Goal: Task Accomplishment & Management: Use online tool/utility

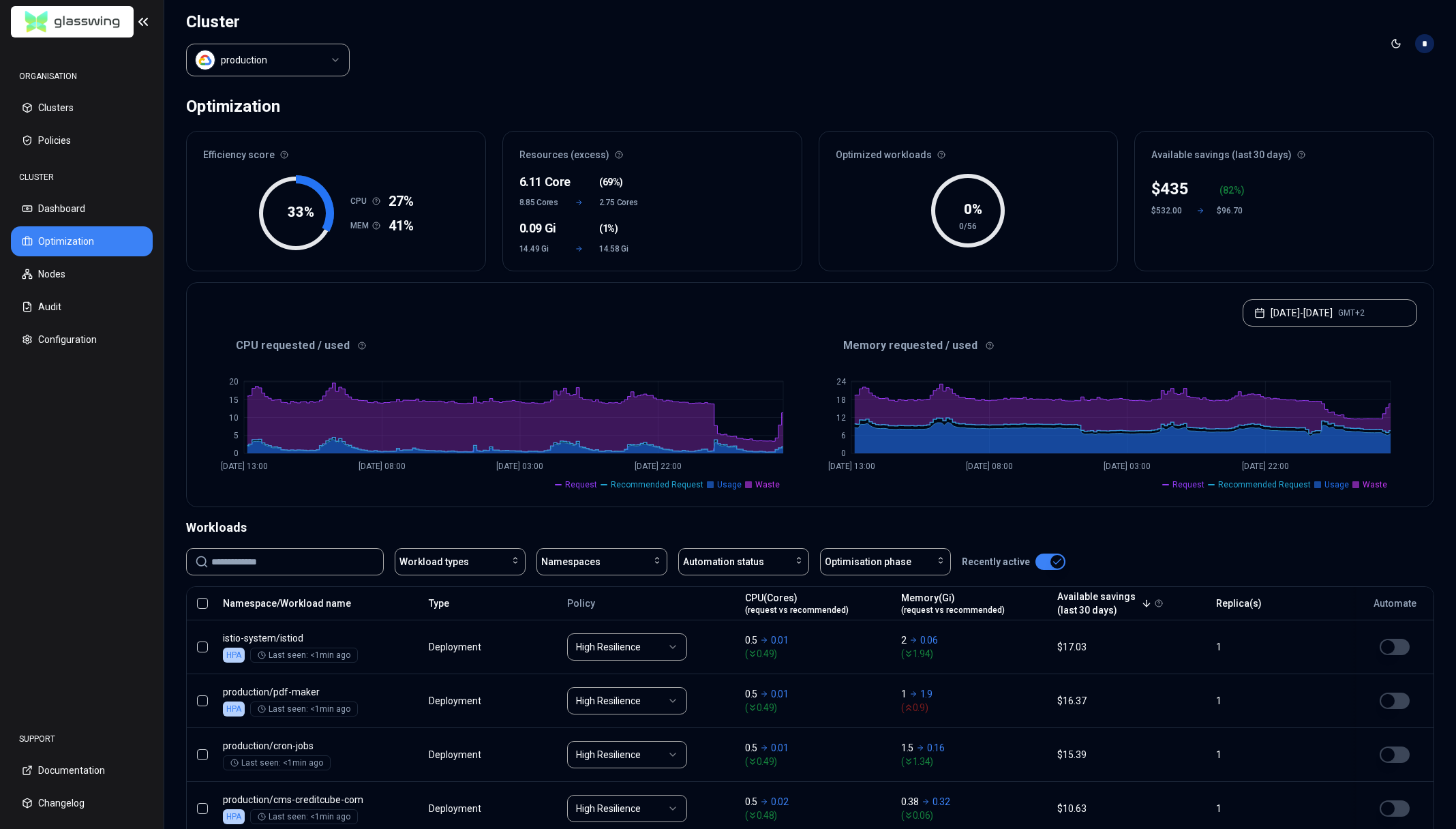
click at [531, 117] on div "Cluster production Toggle theme * Optimization Efficiency score 33 % CPU 27% ME…" at bounding box center [809, 414] width 1292 height 829
click at [315, 64] on html "ORGANISATION Clusters Policies CLUSTER Dashboard Optimization Nodes Audit Confi…" at bounding box center [728, 414] width 1456 height 829
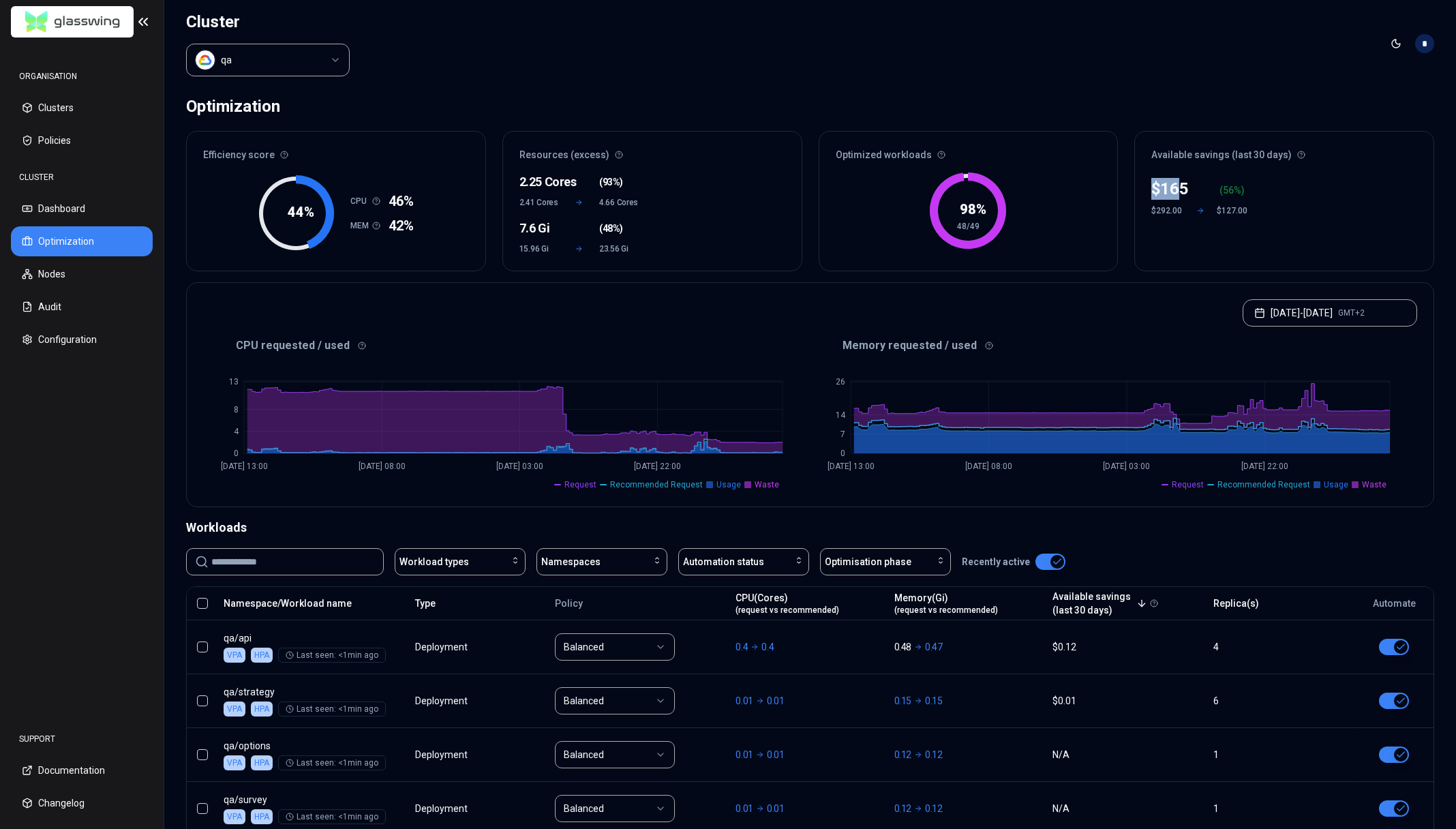
drag, startPoint x: 1151, startPoint y: 192, endPoint x: 1182, endPoint y: 189, distance: 31.1
click at [1182, 189] on div "$ 165" at bounding box center [1170, 188] width 37 height 22
click at [1172, 247] on div "$ 165 ( 56 %) $292.00 $127.00" at bounding box center [1284, 220] width 298 height 101
click at [298, 62] on html "ORGANISATION Clusters Policies CLUSTER Dashboard Optimization Nodes Audit Confi…" at bounding box center [728, 414] width 1456 height 829
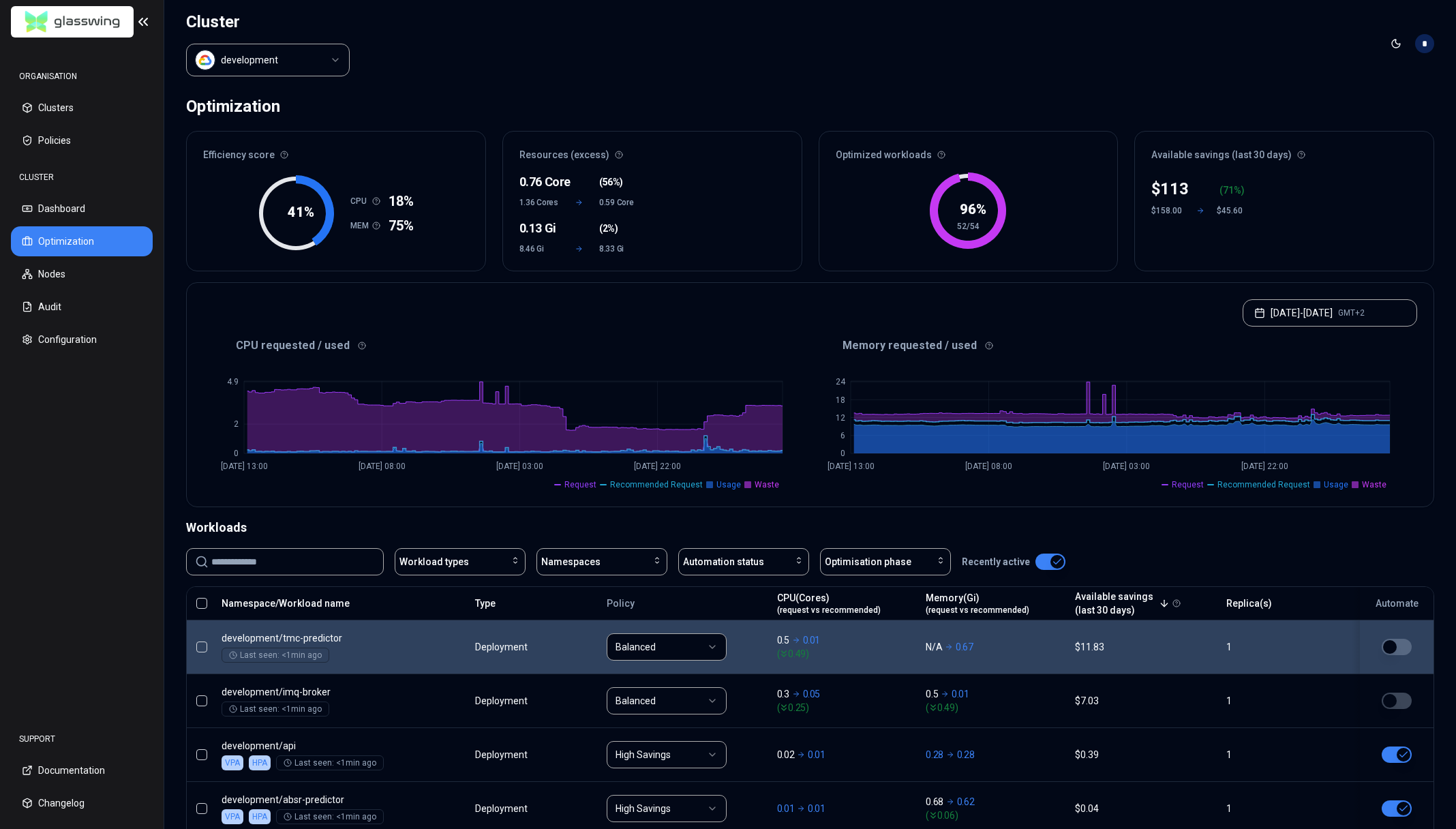
click at [204, 647] on button "button" at bounding box center [202, 647] width 11 height 11
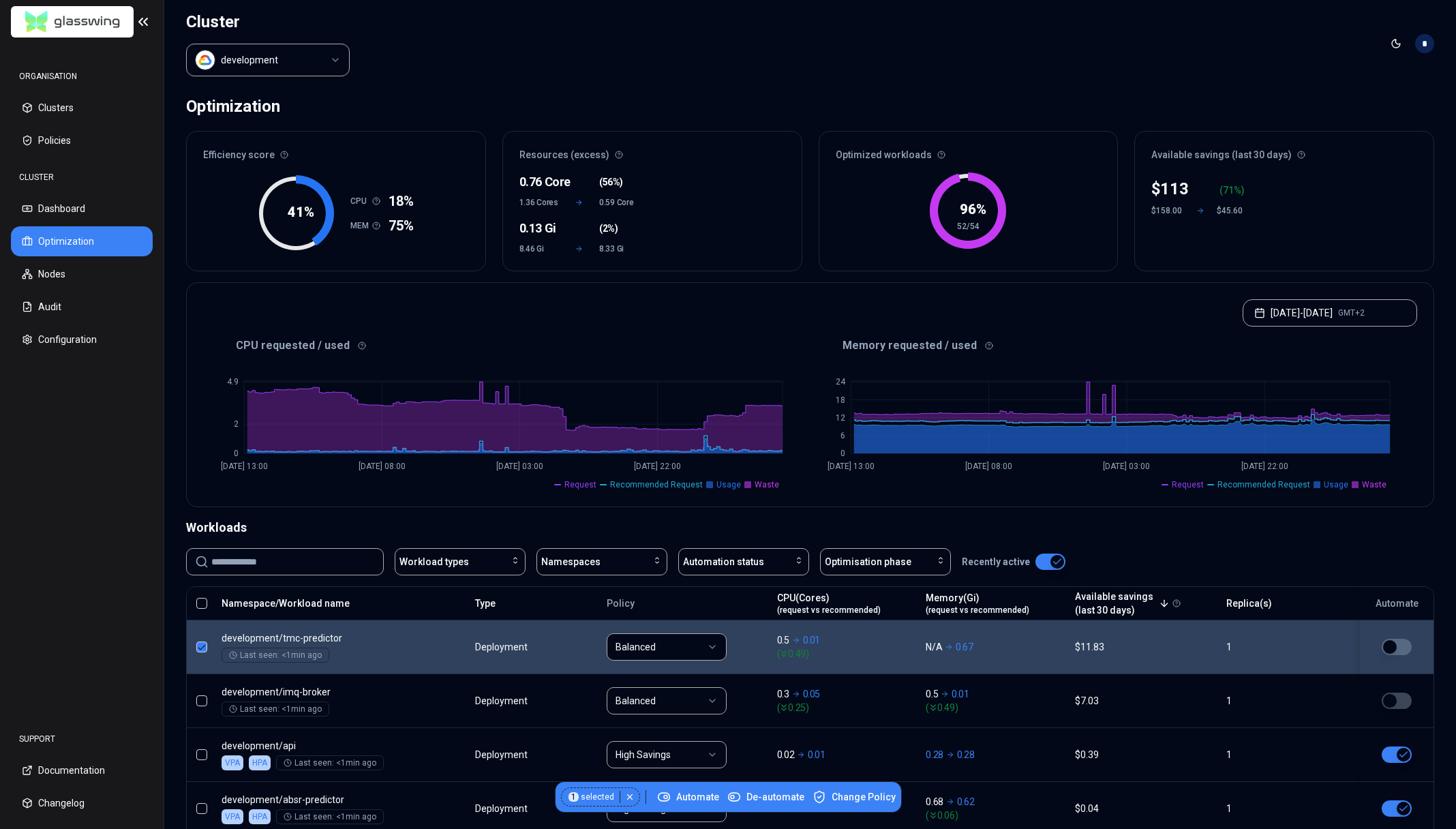
click at [201, 649] on button "button" at bounding box center [202, 647] width 11 height 11
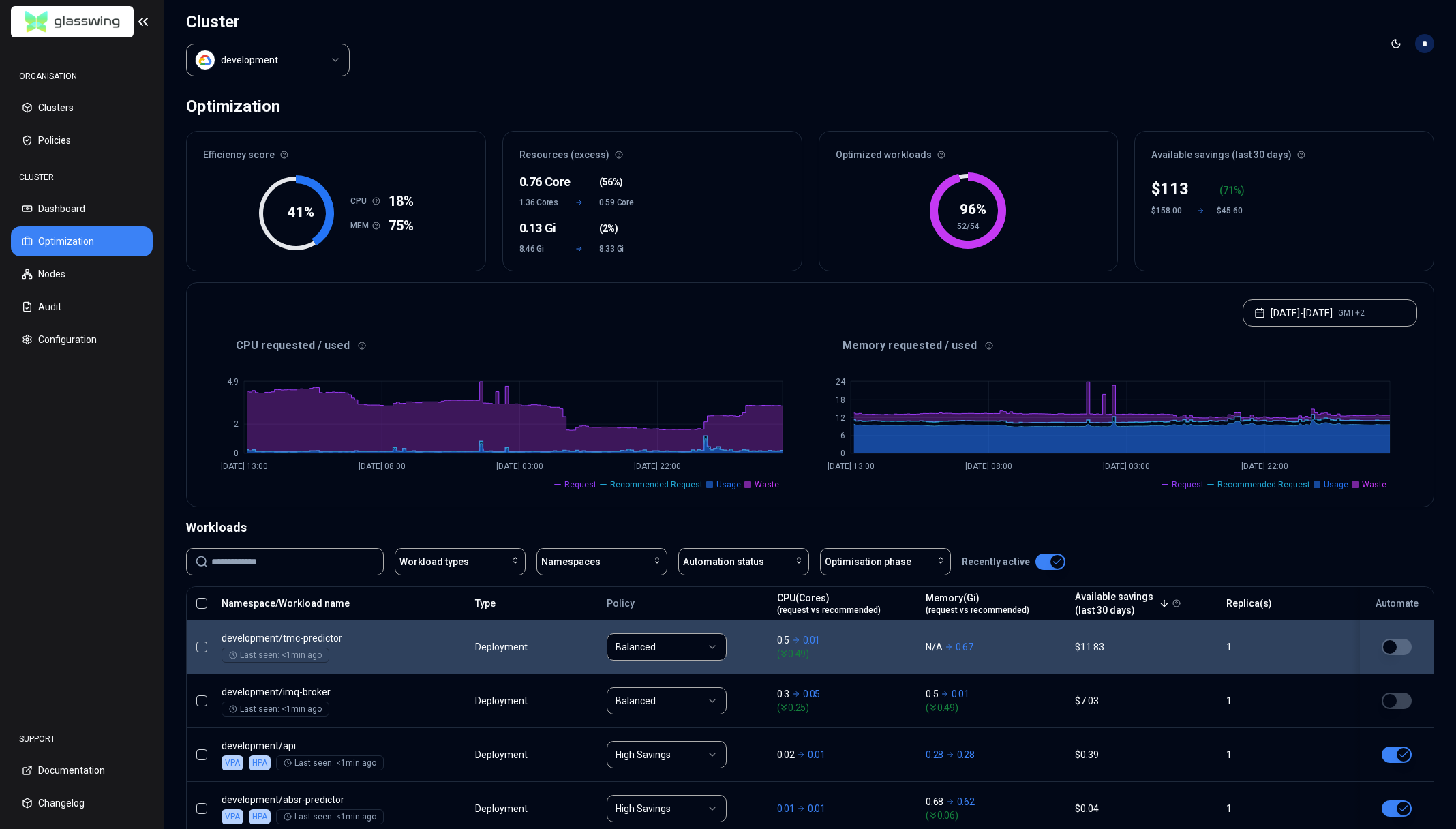
click at [1396, 641] on button "button" at bounding box center [1396, 646] width 30 height 16
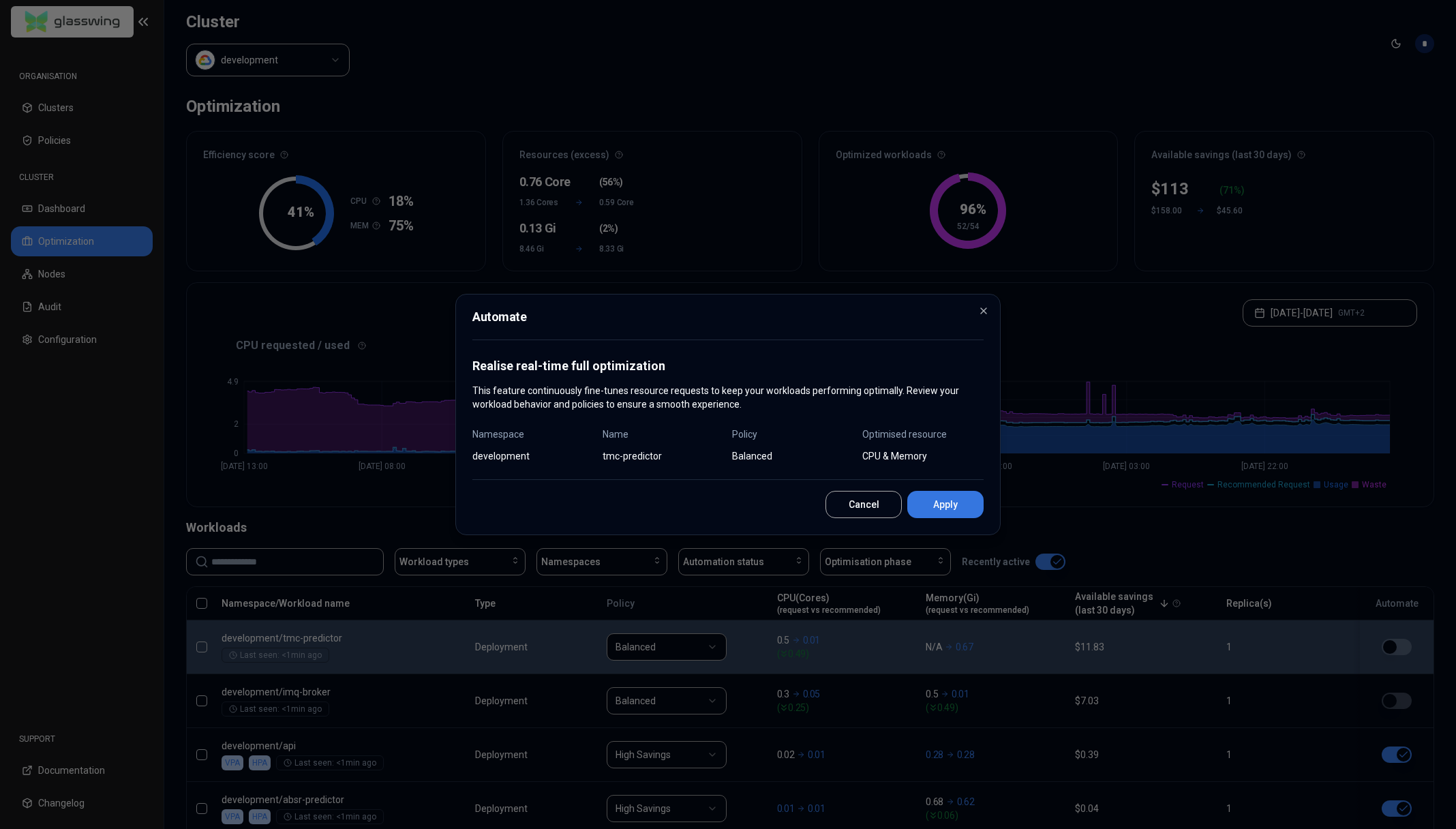
click at [950, 507] on button "Apply" at bounding box center [946, 504] width 77 height 27
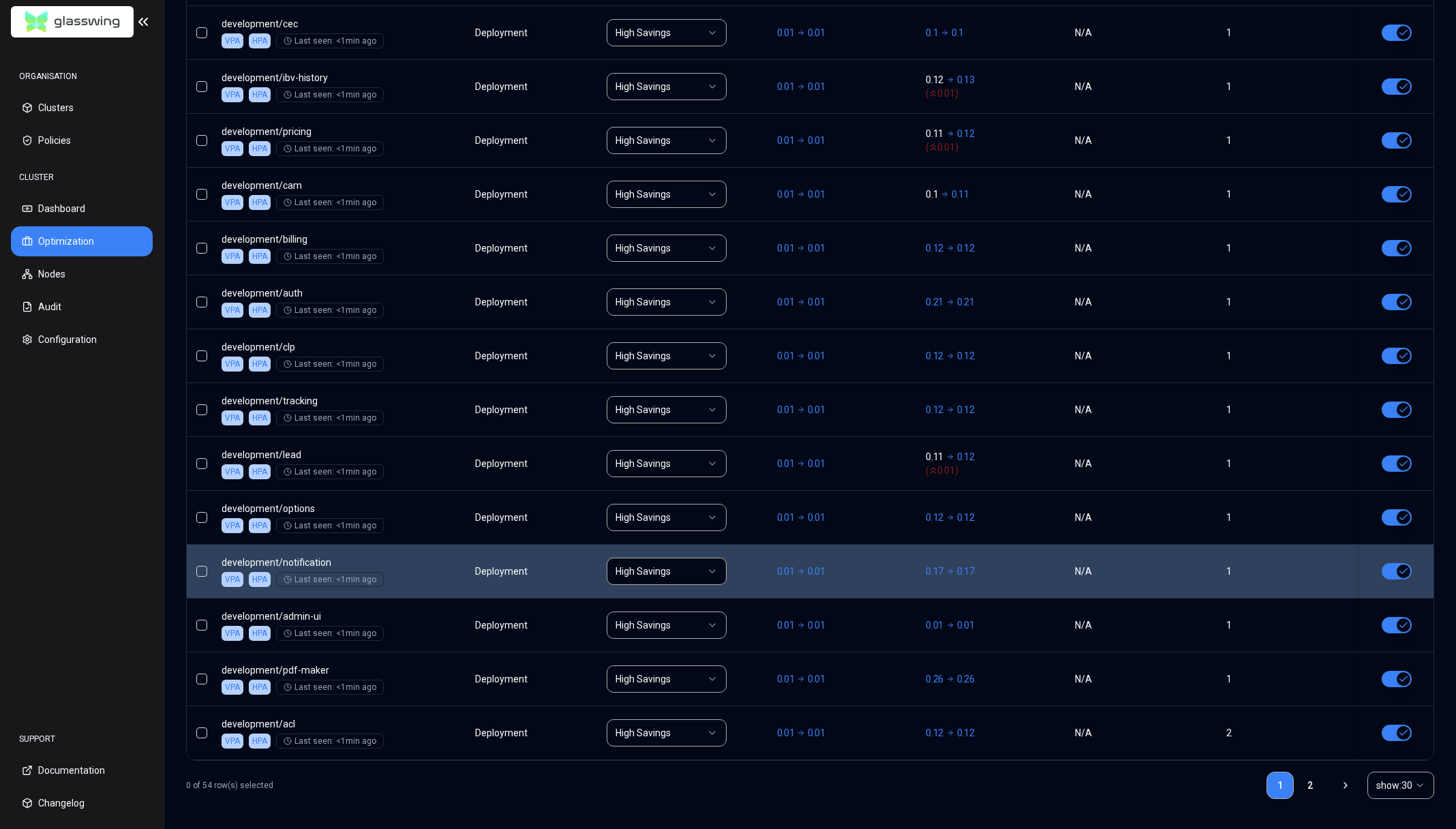
scroll to position [1478, 0]
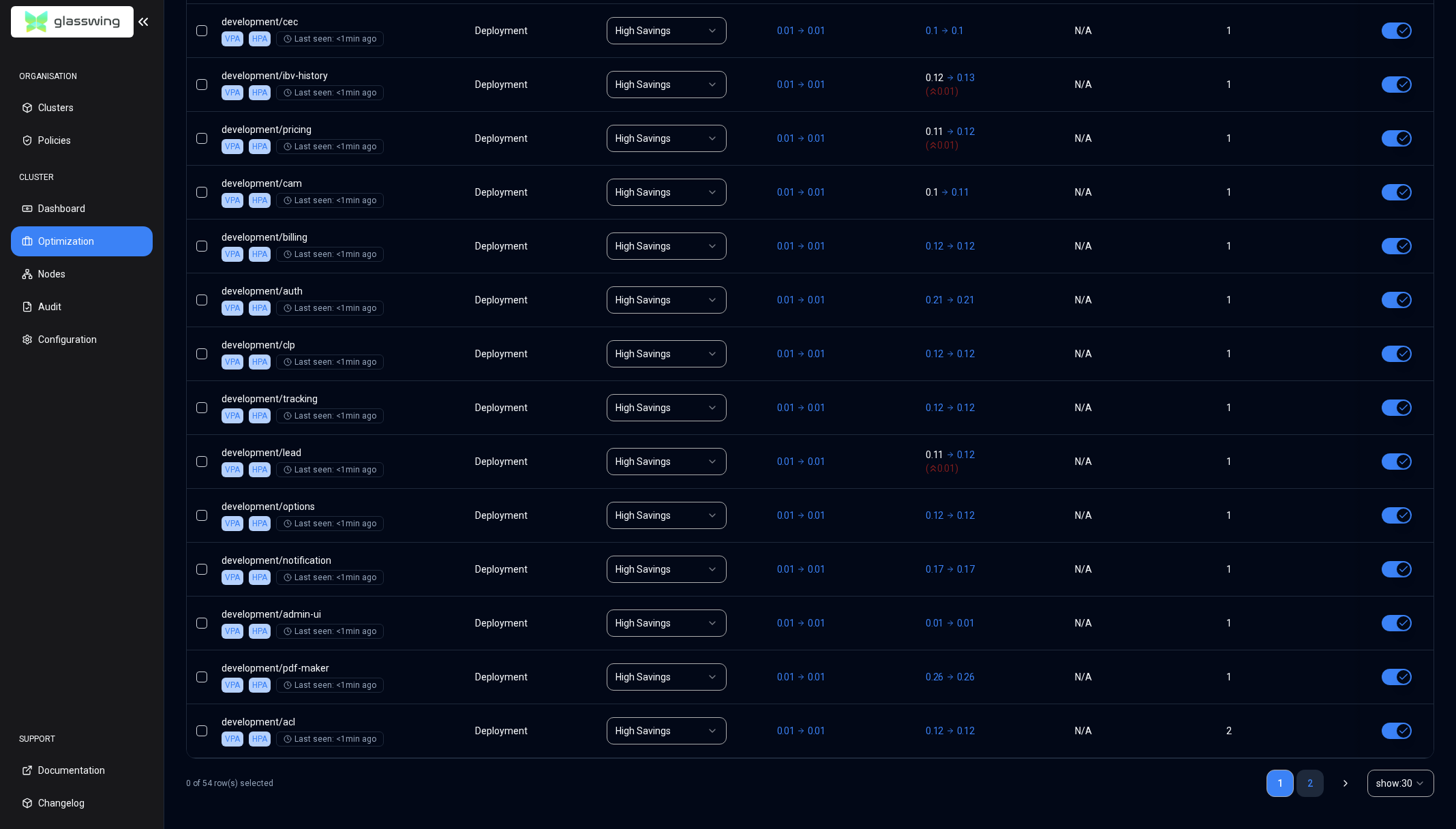
click at [1301, 785] on link "2" at bounding box center [1310, 783] width 27 height 27
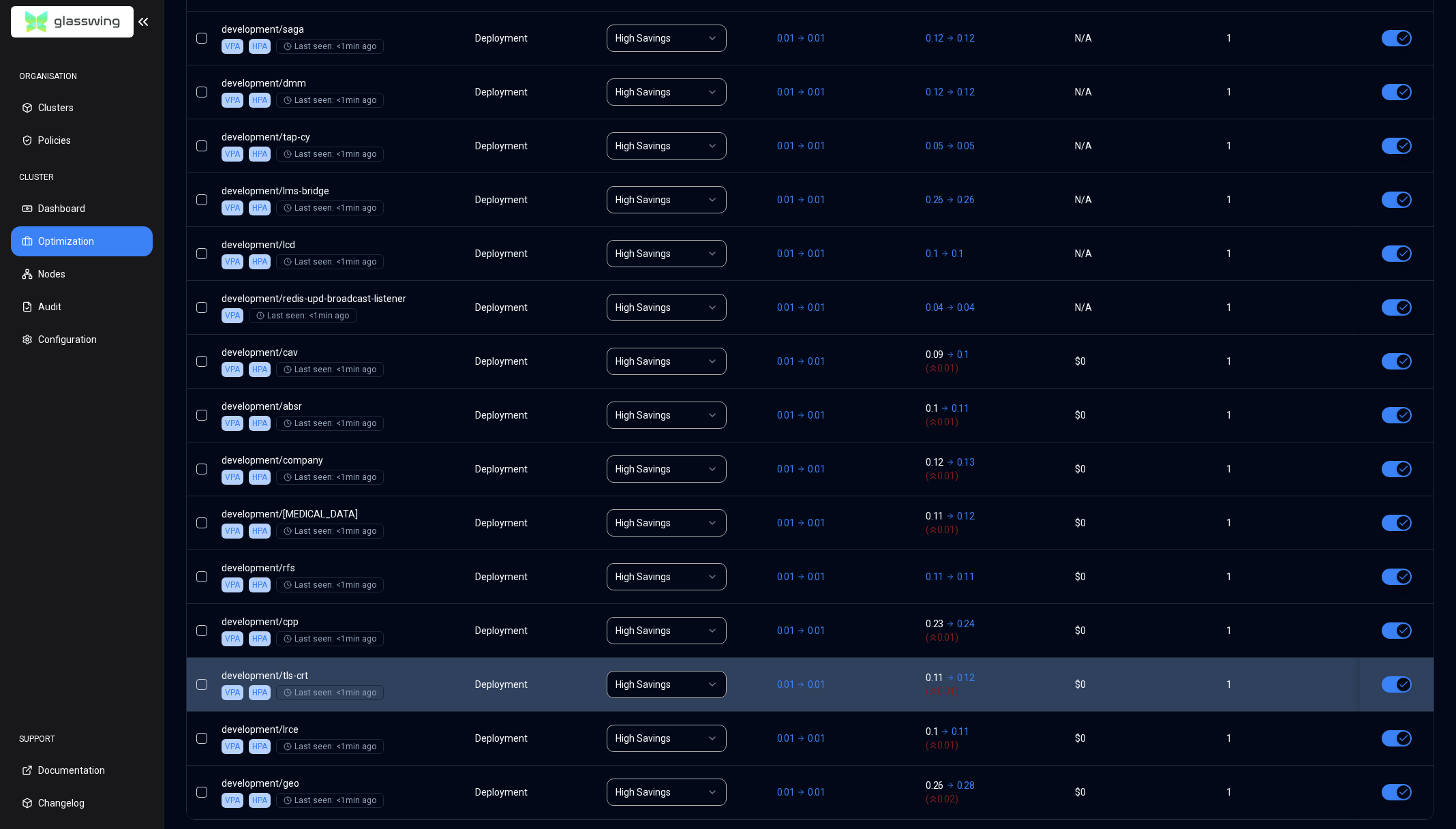
scroll to position [1155, 0]
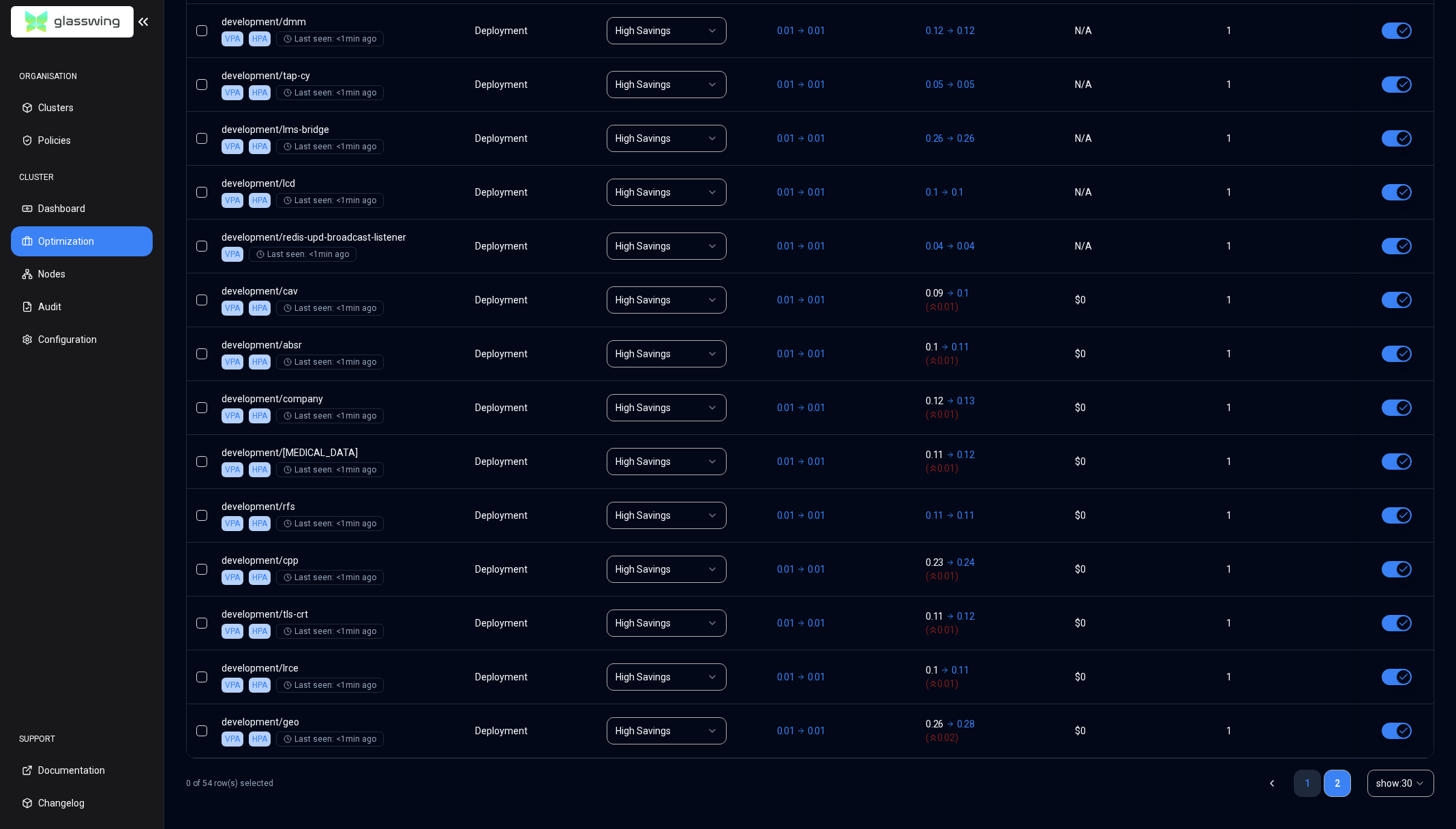
click at [1310, 790] on link "1" at bounding box center [1307, 783] width 27 height 27
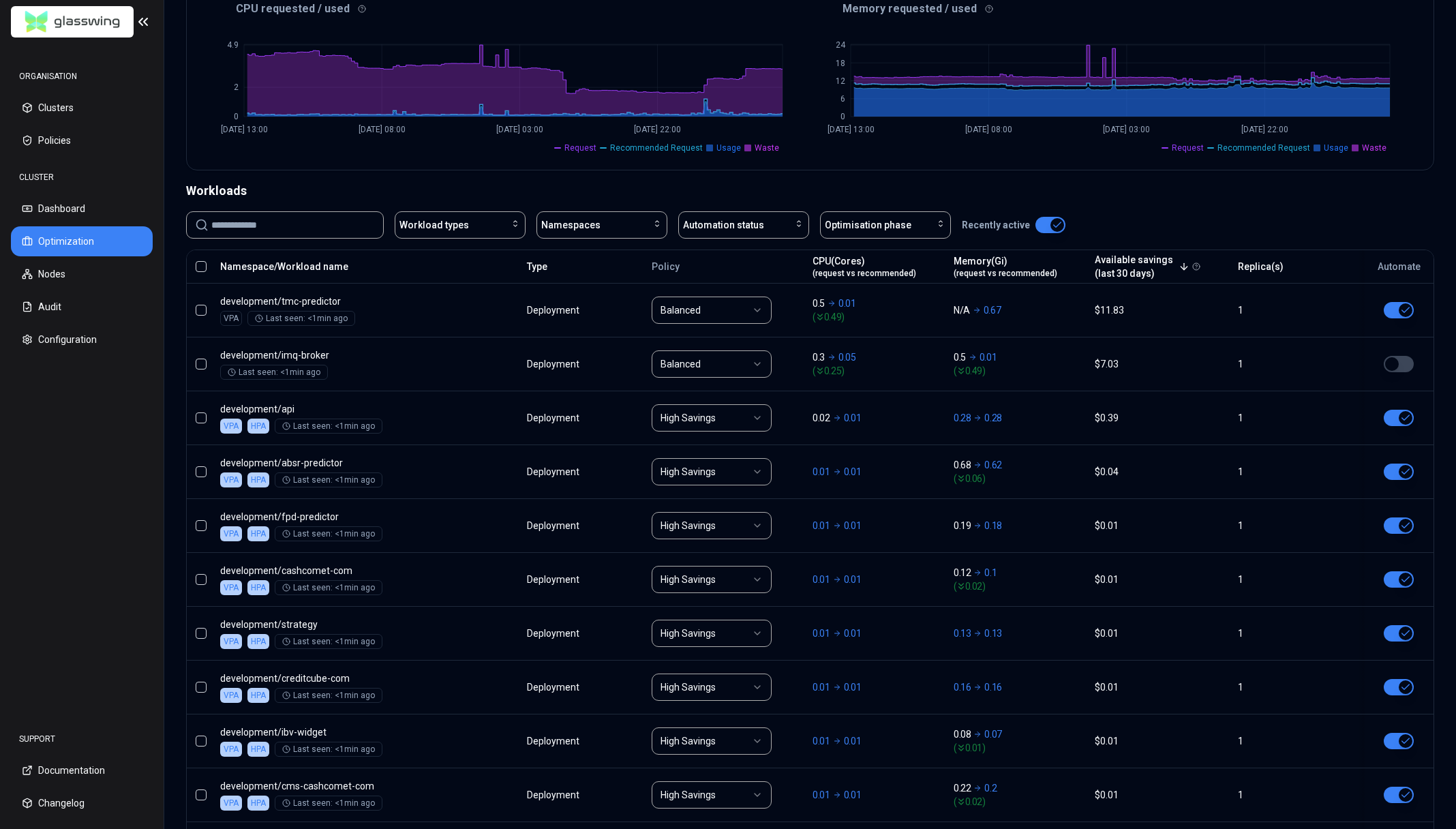
scroll to position [0, 0]
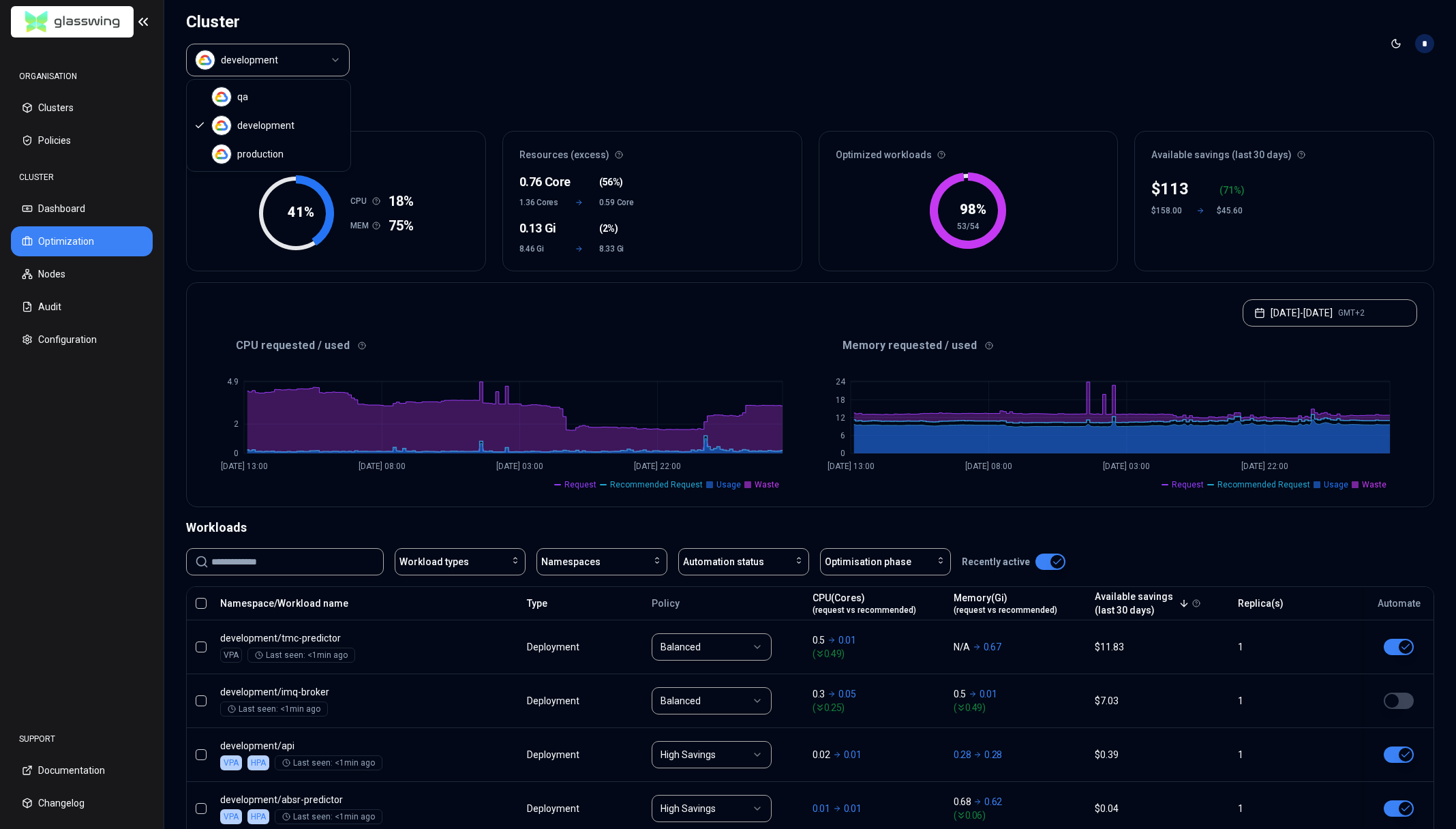
click at [286, 59] on html "ORGANISATION Clusters Policies CLUSTER Dashboard Optimization Nodes Audit Confi…" at bounding box center [728, 414] width 1456 height 829
